Goal: Communication & Community: Connect with others

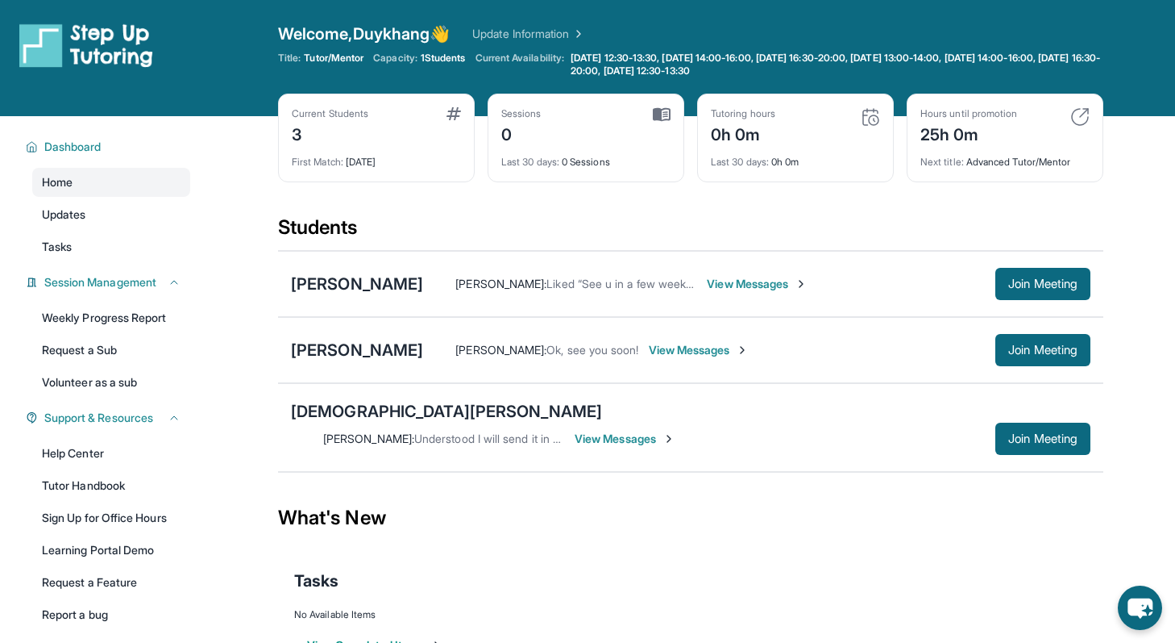
click at [676, 431] on span "View Messages" at bounding box center [625, 439] width 101 height 16
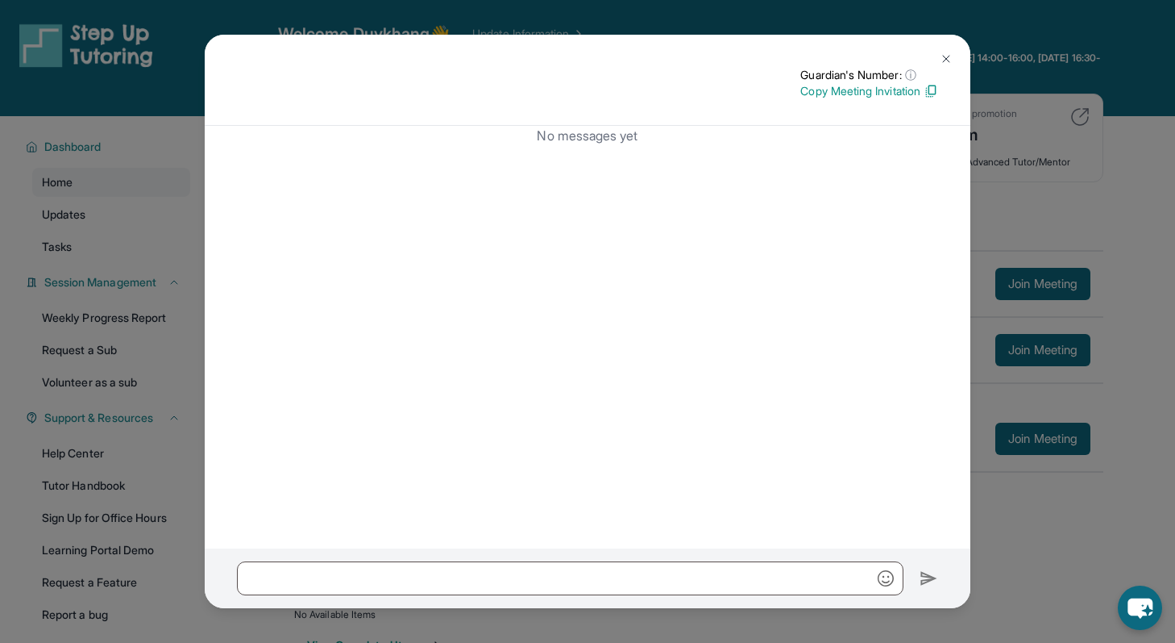
click at [932, 91] on img at bounding box center [931, 91] width 15 height 15
click at [942, 58] on img at bounding box center [946, 58] width 13 height 13
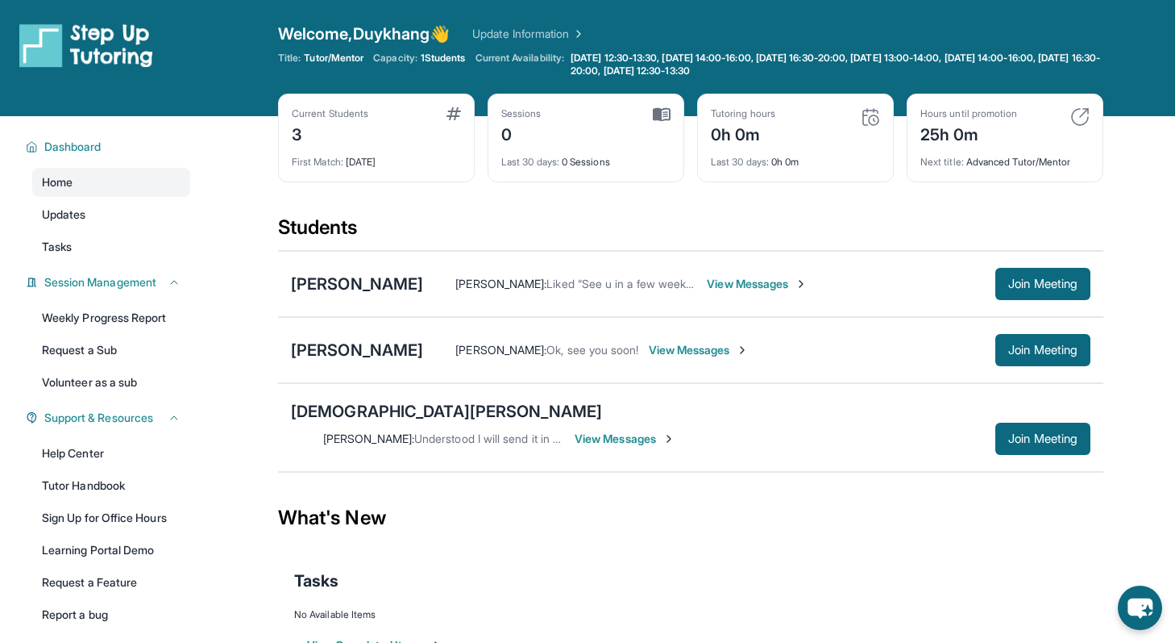
click at [676, 431] on span "View Messages" at bounding box center [625, 439] width 101 height 16
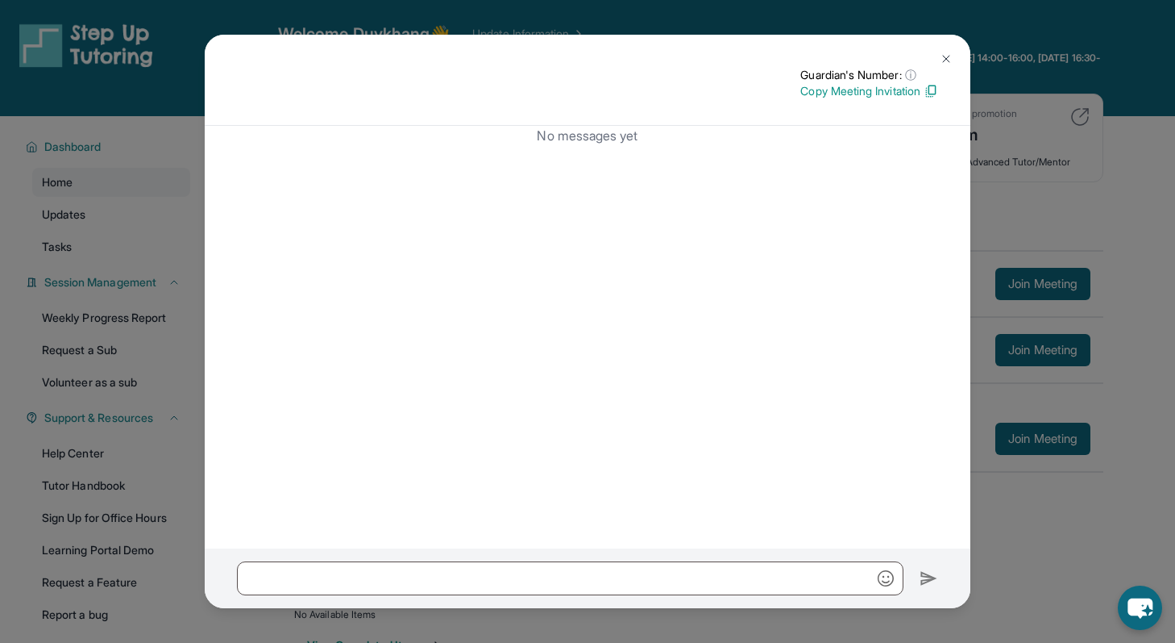
click at [958, 363] on div "No messages yet" at bounding box center [588, 337] width 766 height 423
click at [938, 56] on button at bounding box center [946, 59] width 32 height 32
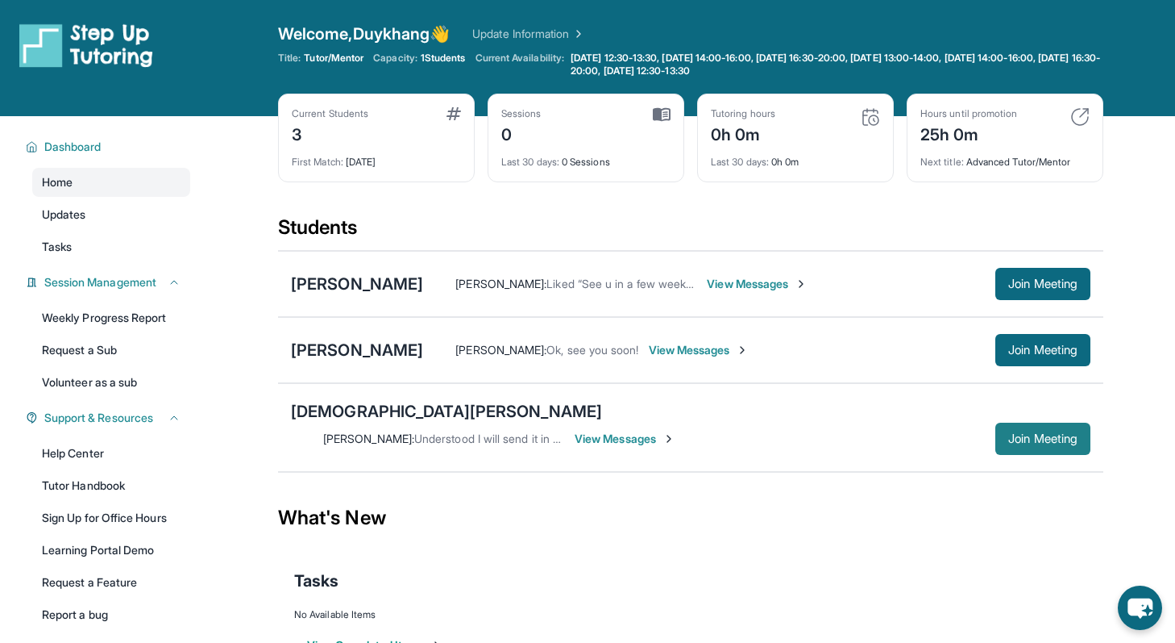
click at [1023, 423] on button "Join Meeting" at bounding box center [1043, 438] width 95 height 32
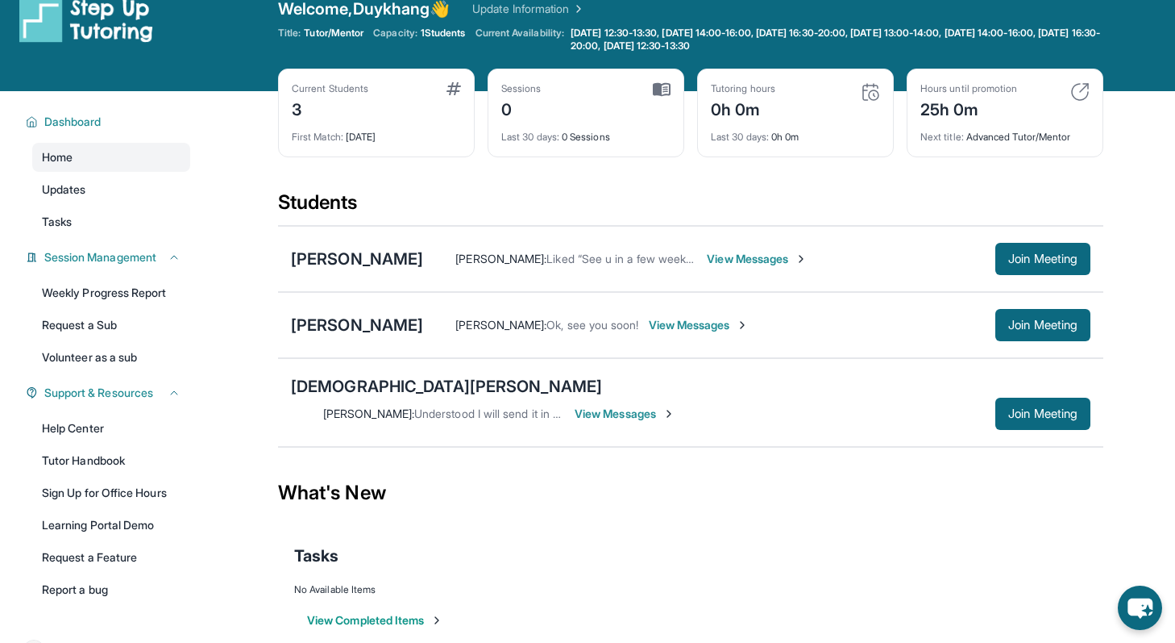
scroll to position [43, 0]
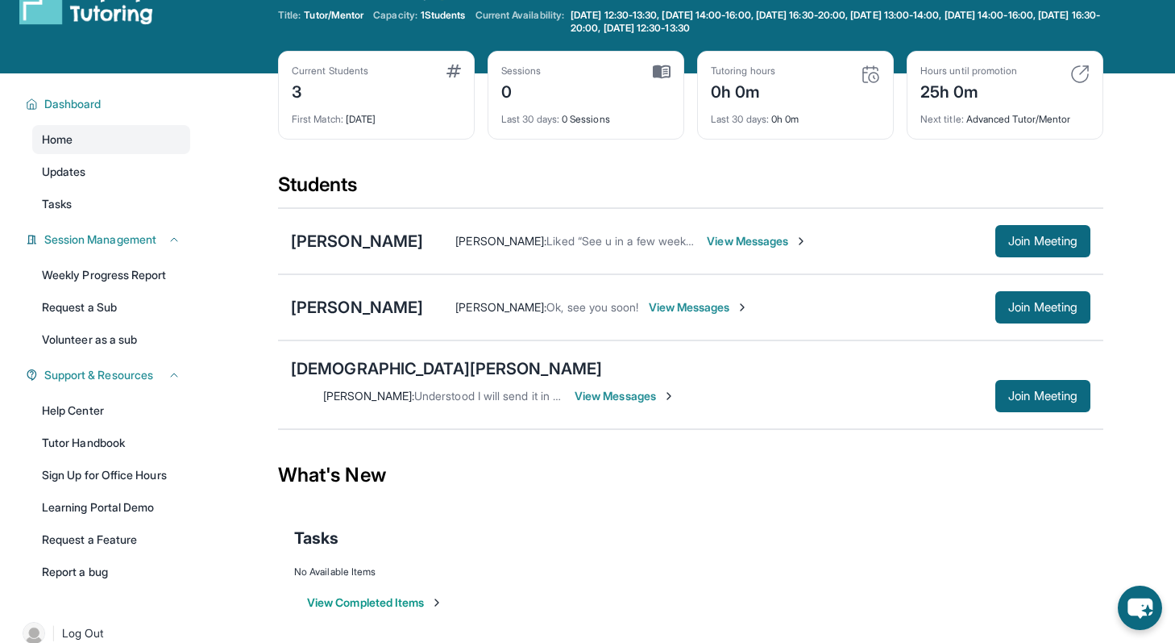
click at [676, 388] on span "View Messages" at bounding box center [625, 396] width 101 height 16
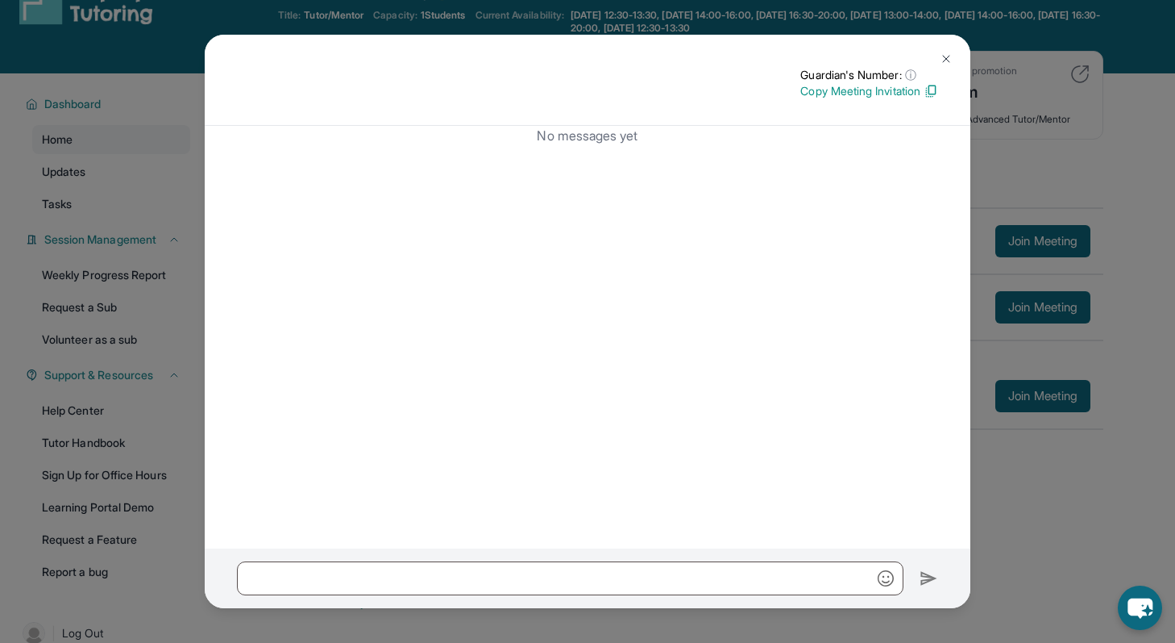
scroll to position [0, 0]
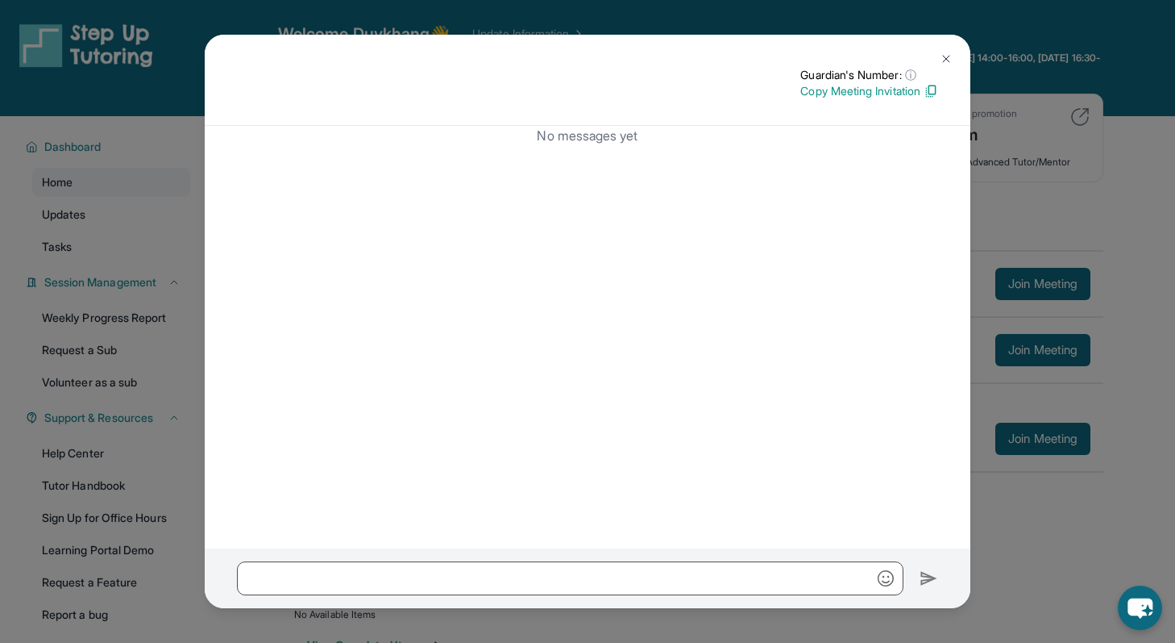
click at [948, 60] on img at bounding box center [946, 58] width 13 height 13
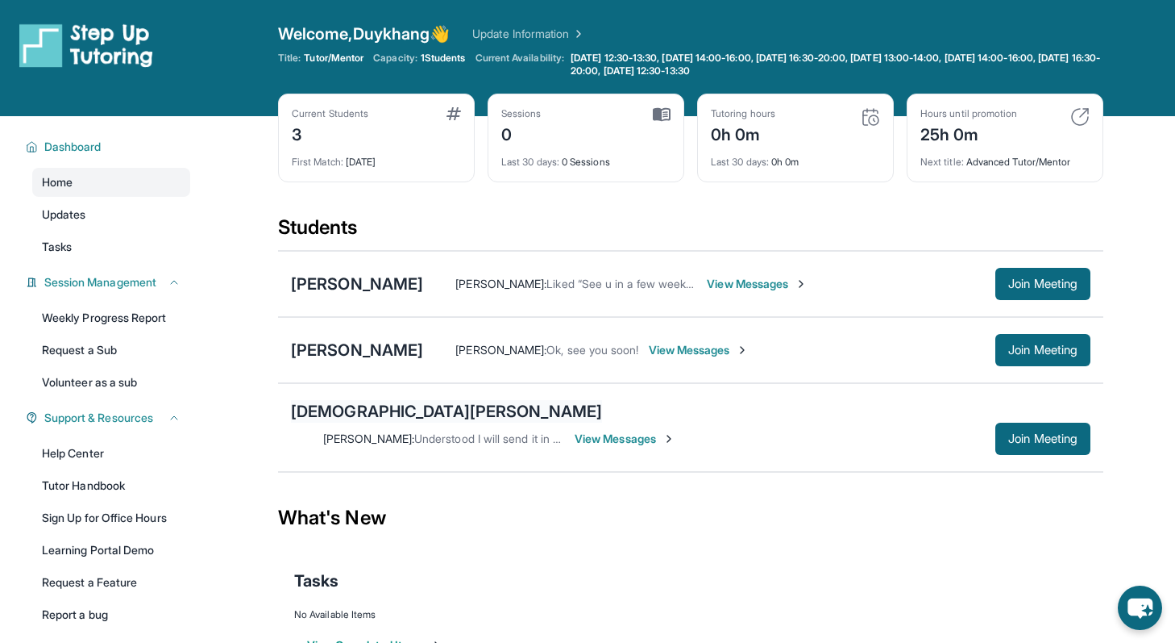
click at [339, 411] on div "[DEMOGRAPHIC_DATA][PERSON_NAME]" at bounding box center [446, 411] width 311 height 23
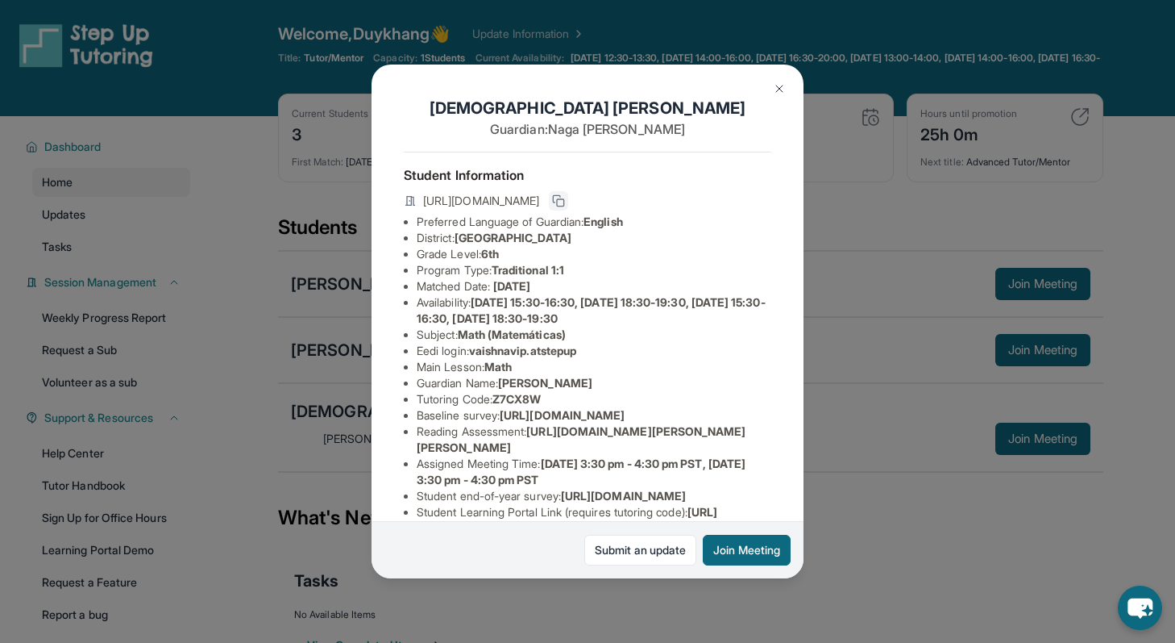
click at [568, 199] on button at bounding box center [558, 200] width 19 height 19
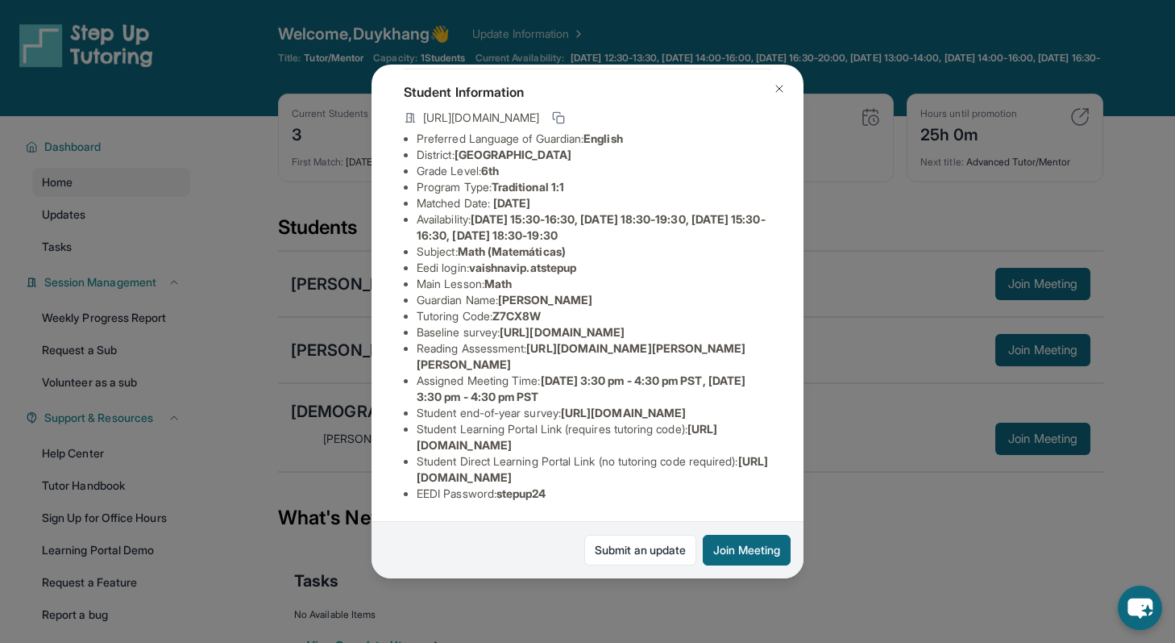
scroll to position [156, 0]
click at [785, 84] on img at bounding box center [779, 88] width 13 height 13
